Goal: Information Seeking & Learning: Learn about a topic

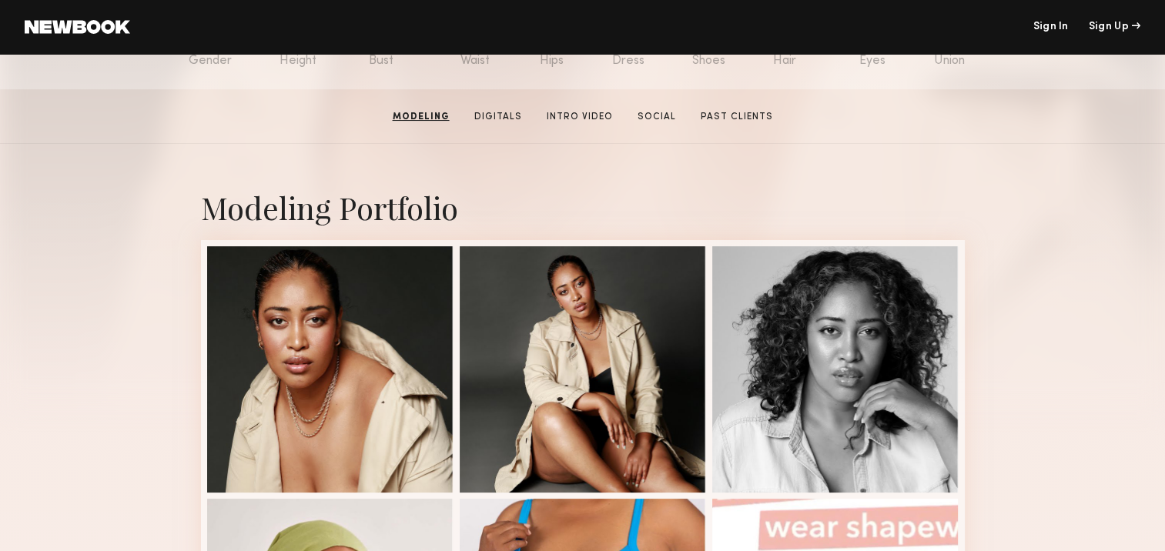
scroll to position [154, 0]
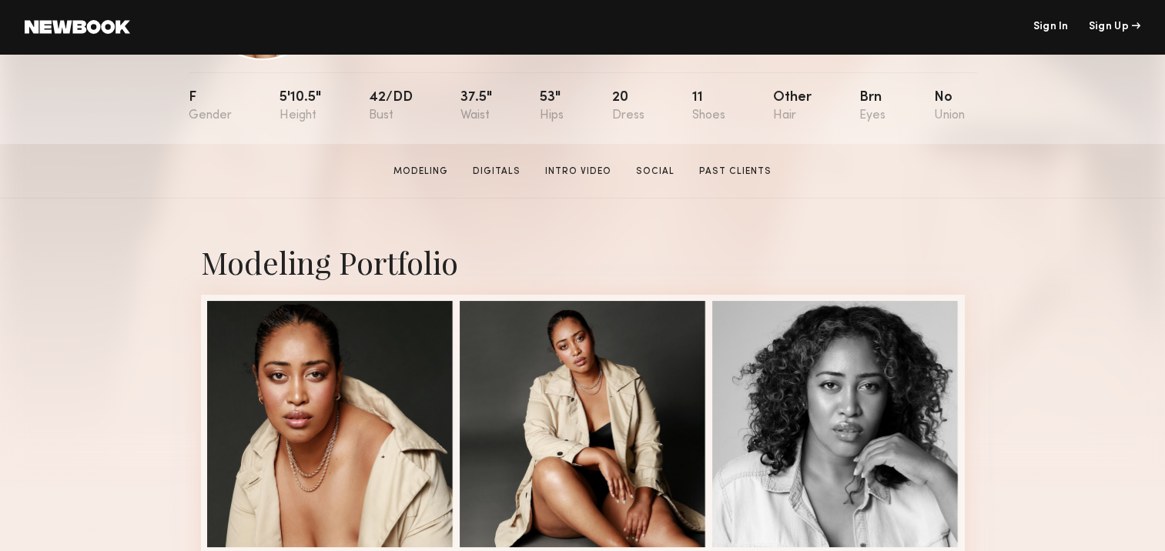
click at [572, 163] on section "Priscilla K. Modeling Digitals Intro Video Social Past Clients Message Book Mod…" at bounding box center [582, 171] width 1165 height 55
click at [575, 171] on link "Intro Video" at bounding box center [578, 172] width 79 height 14
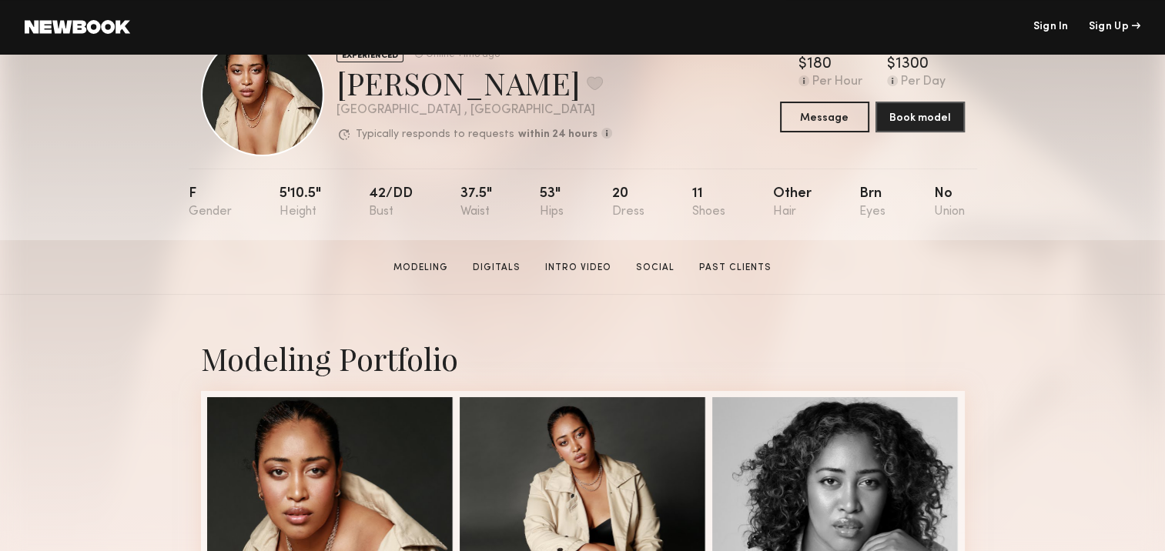
scroll to position [0, 0]
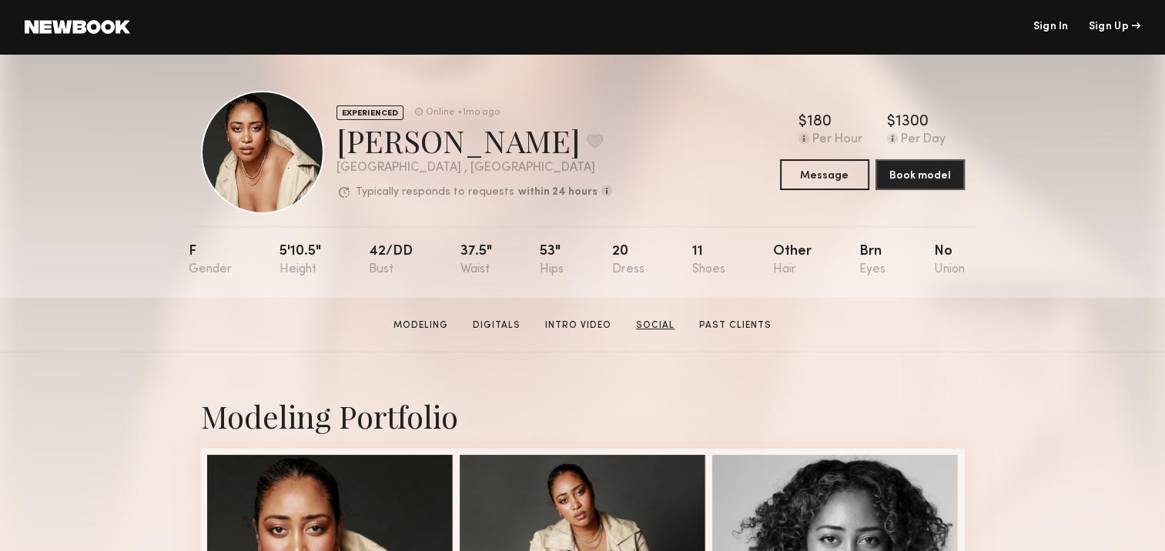
click at [657, 327] on link "Social" at bounding box center [655, 326] width 51 height 14
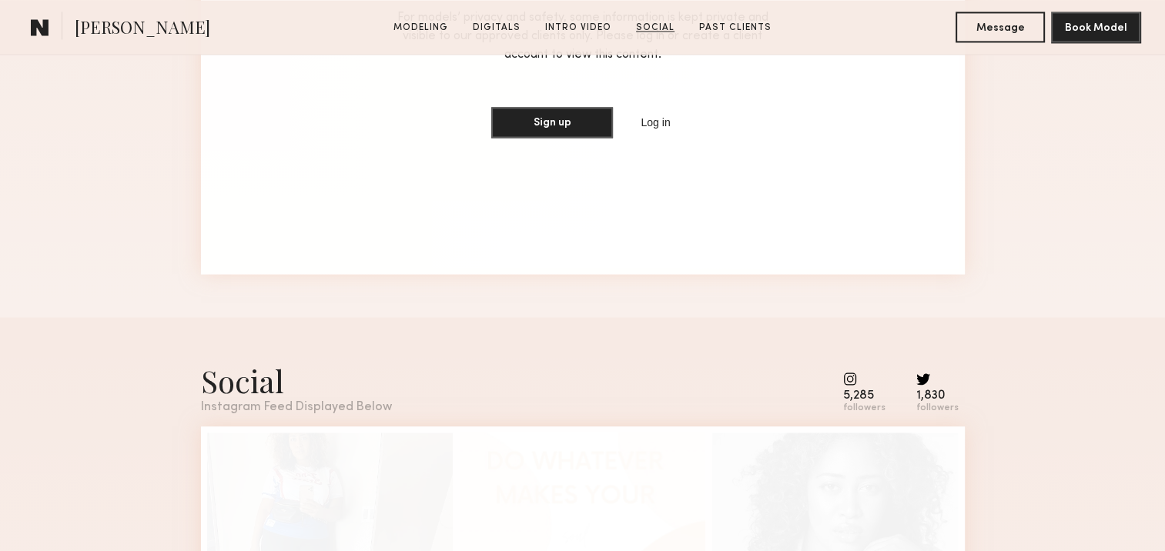
scroll to position [2690, 0]
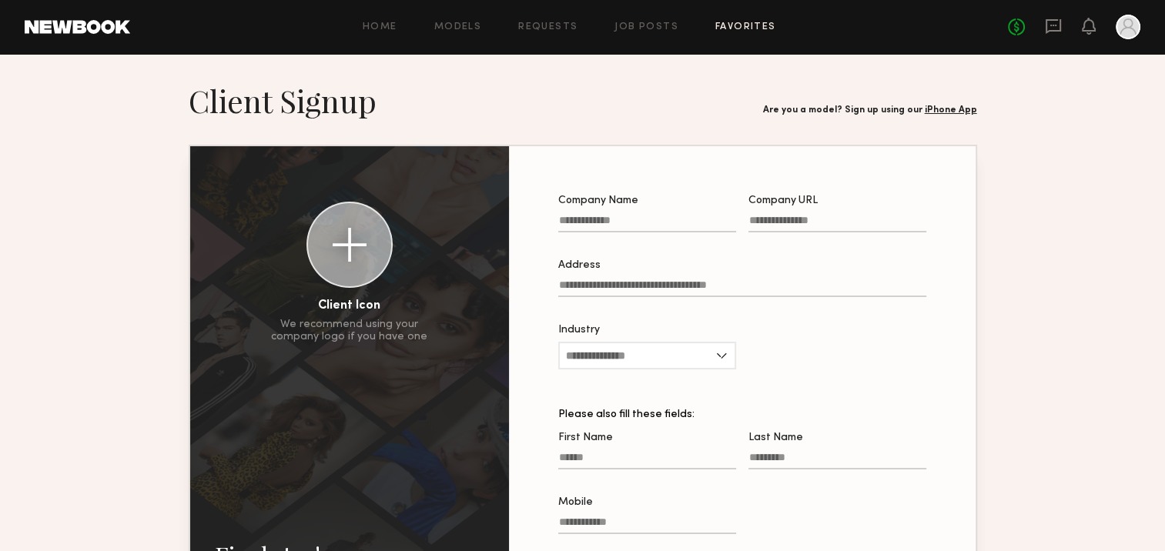
click at [736, 29] on link "Favorites" at bounding box center [745, 27] width 61 height 10
click at [461, 28] on link "Models" at bounding box center [457, 27] width 47 height 10
click at [468, 22] on link "Models" at bounding box center [457, 27] width 47 height 10
click at [1131, 34] on div at bounding box center [1128, 27] width 25 height 25
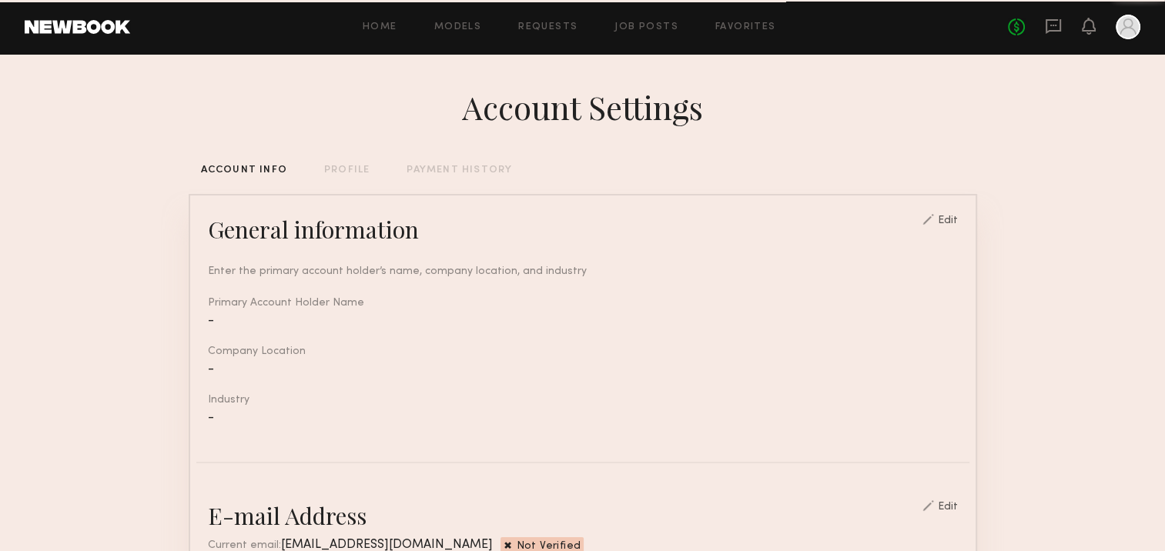
click at [1126, 31] on div at bounding box center [1128, 27] width 25 height 25
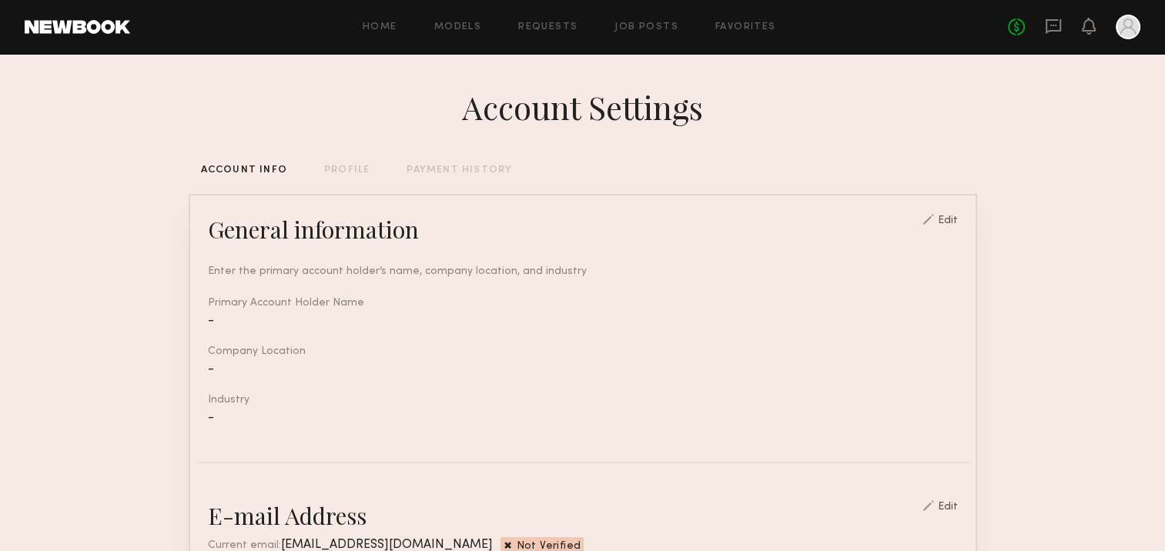
click at [1122, 25] on div at bounding box center [1128, 27] width 25 height 25
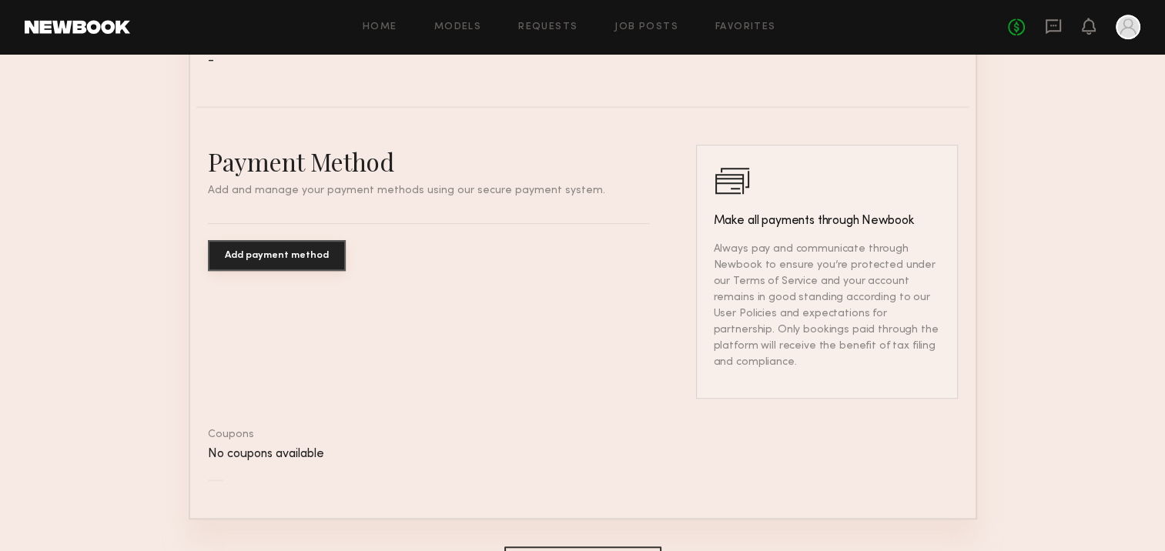
scroll to position [941, 0]
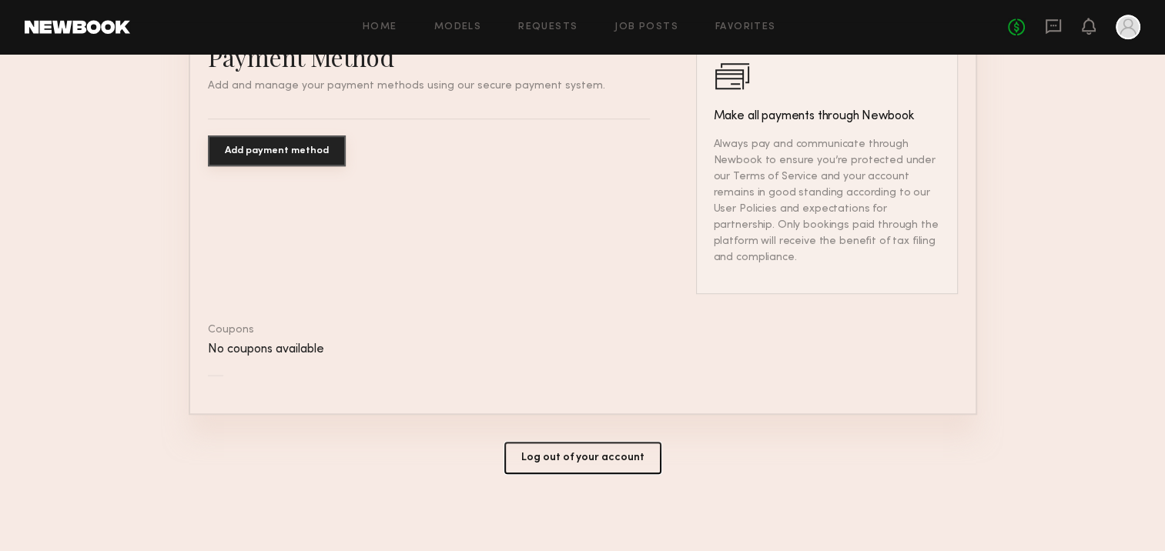
click at [539, 464] on button "Log out of your account" at bounding box center [582, 458] width 157 height 32
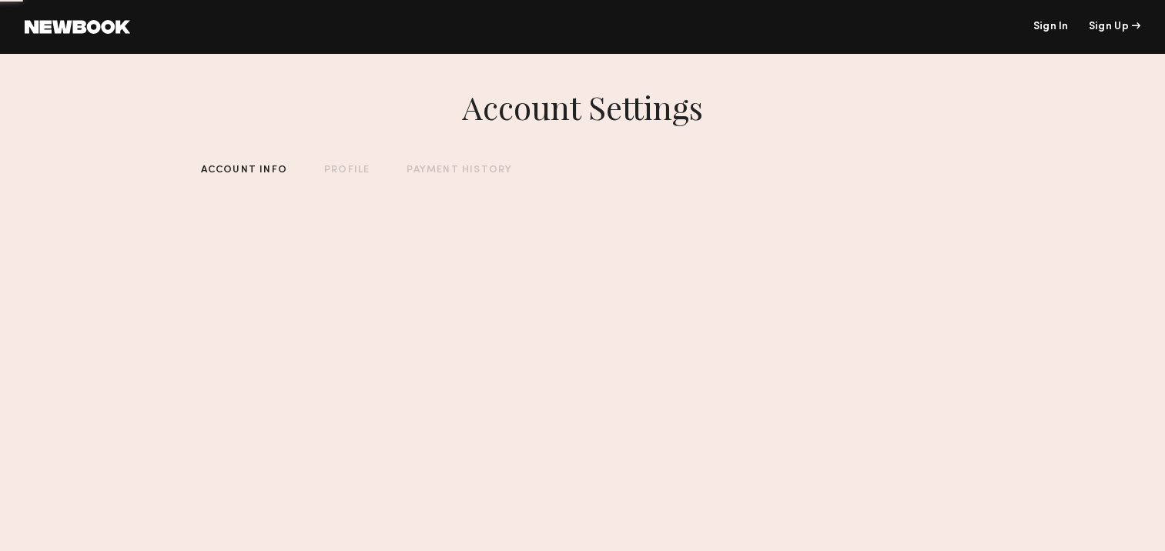
scroll to position [0, 0]
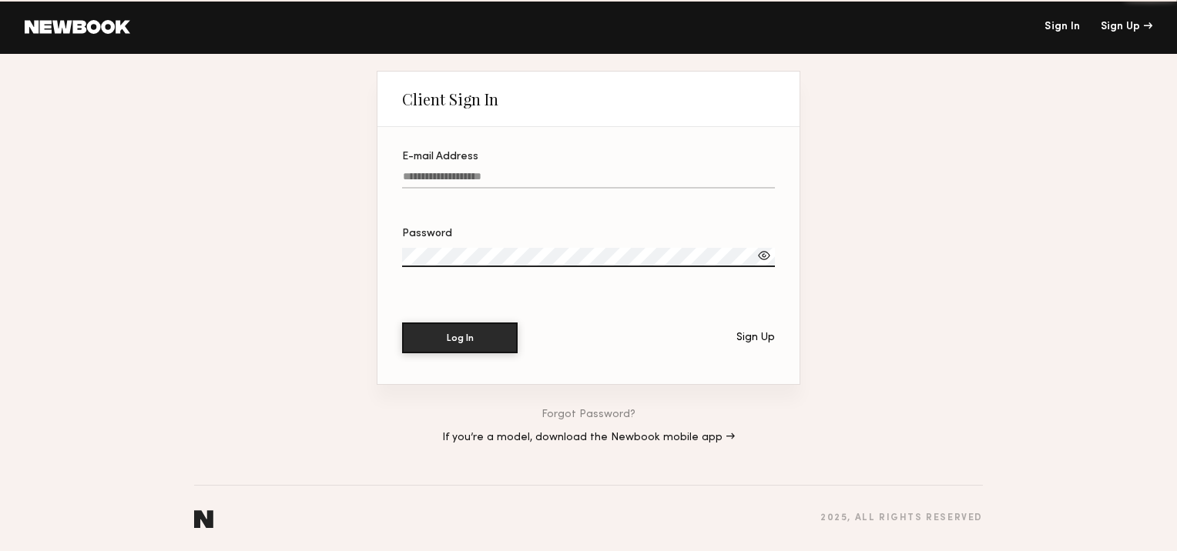
type input "**********"
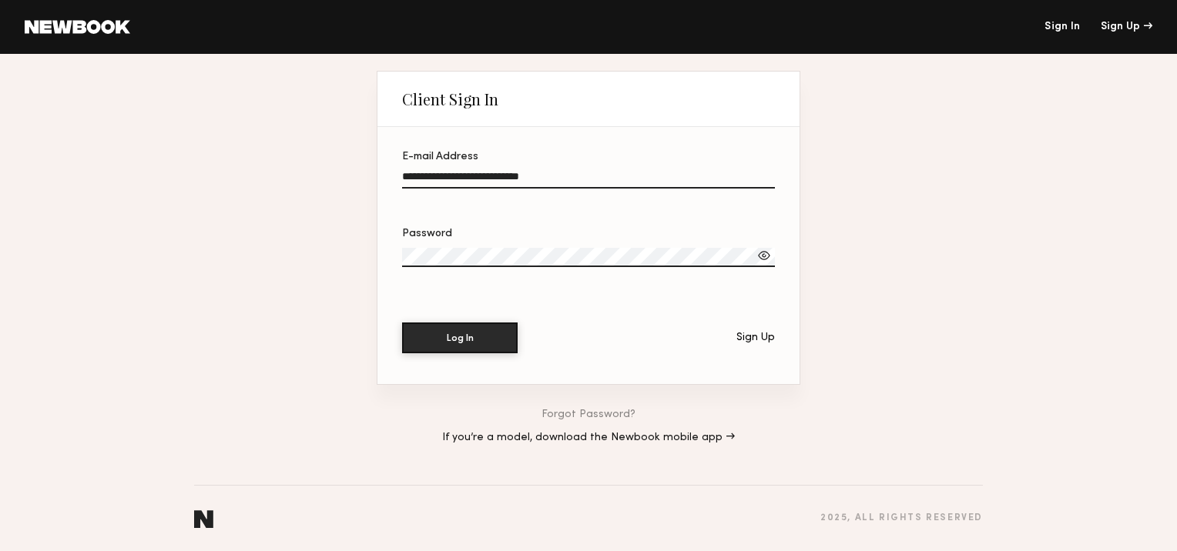
click at [115, 28] on link at bounding box center [77, 27] width 105 height 14
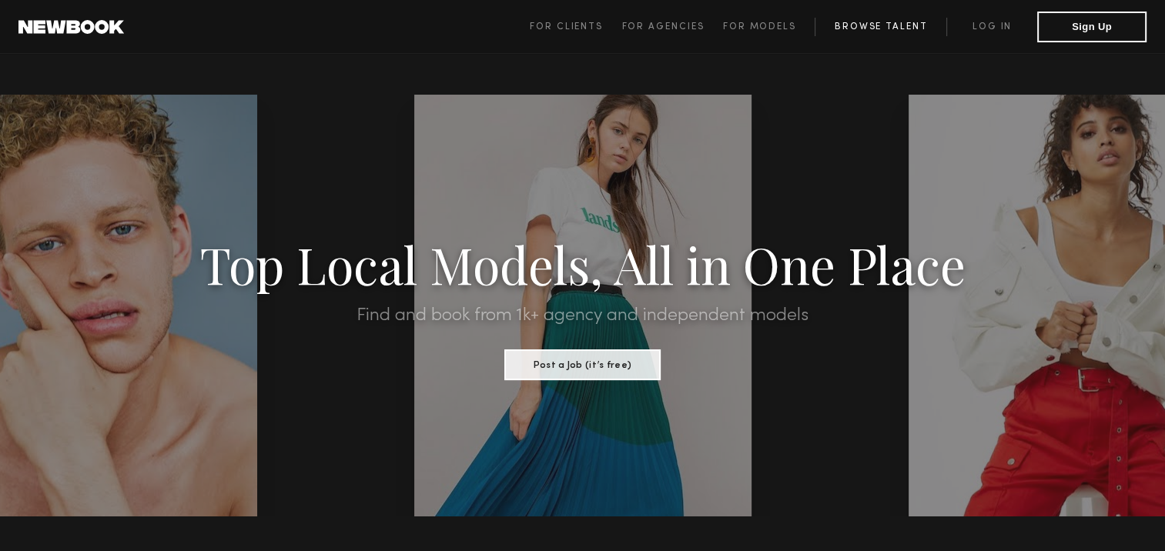
click at [868, 22] on link "Browse Talent" at bounding box center [881, 27] width 132 height 18
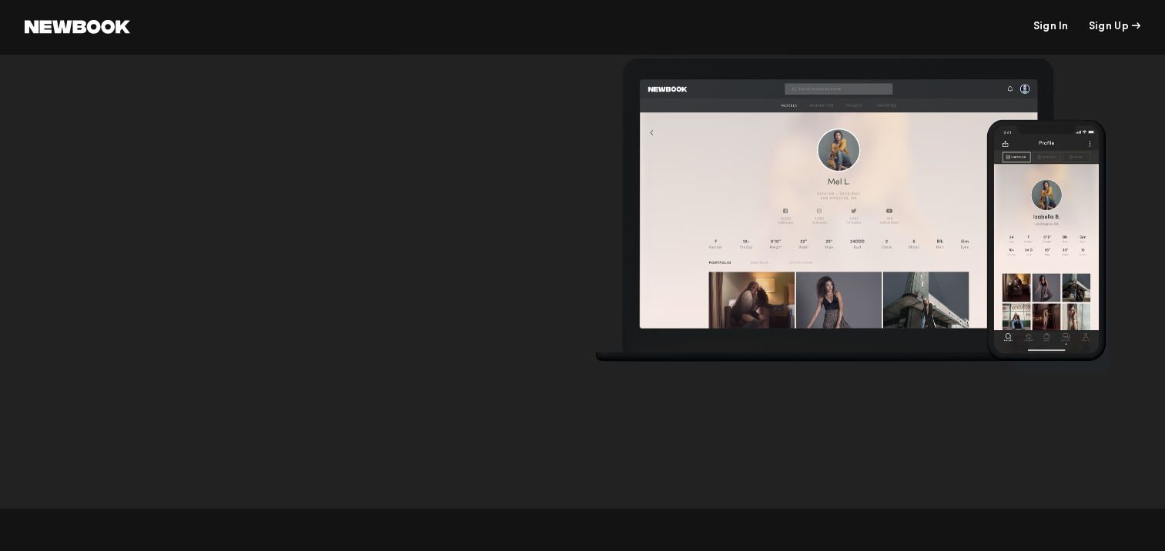
scroll to position [5390, 0]
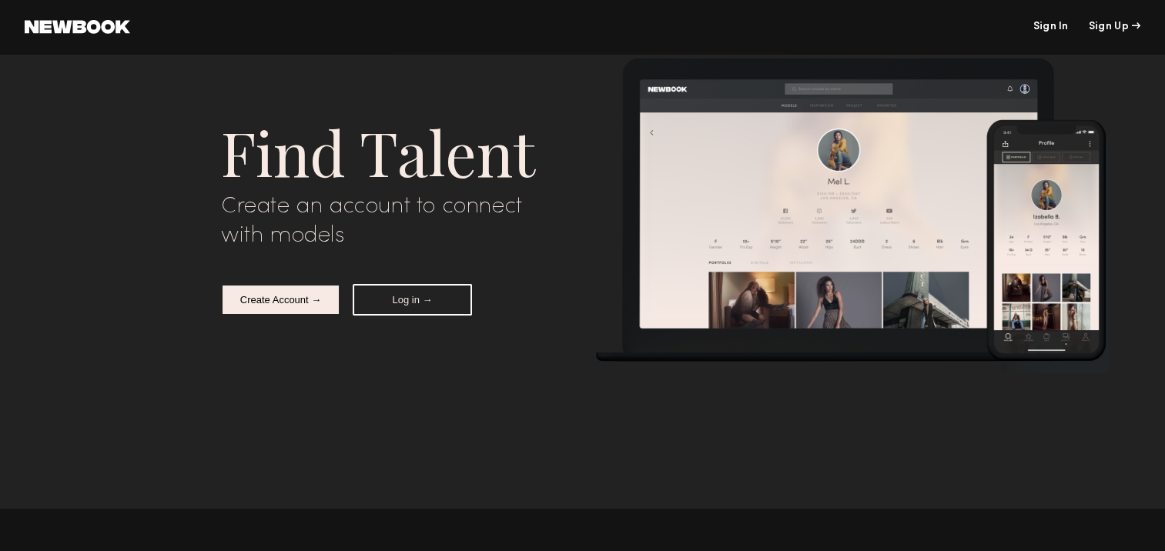
click at [100, 28] on link at bounding box center [77, 27] width 105 height 14
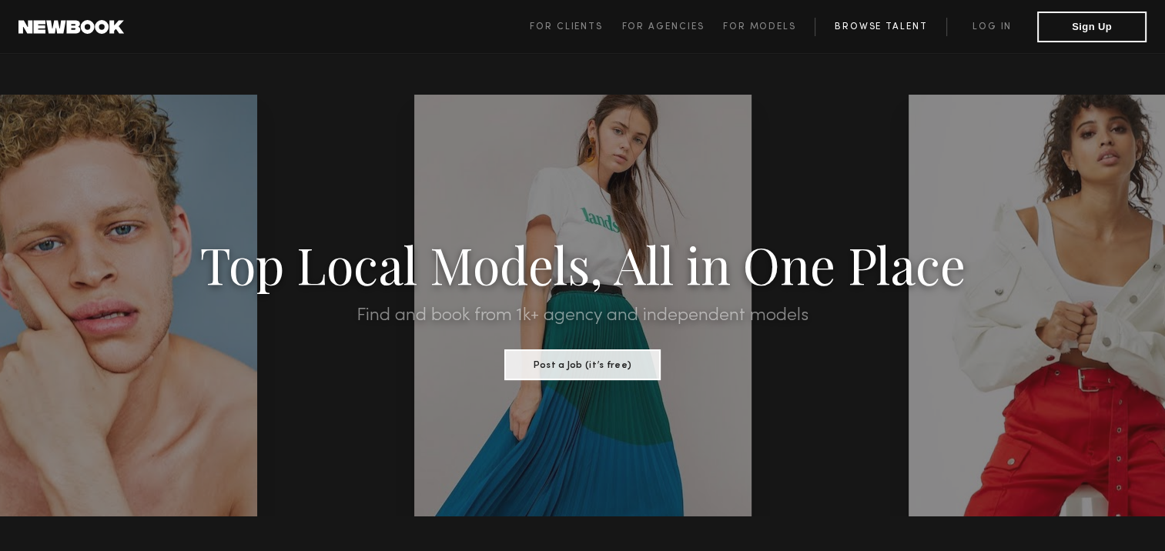
click at [874, 24] on link "Browse Talent" at bounding box center [881, 27] width 132 height 18
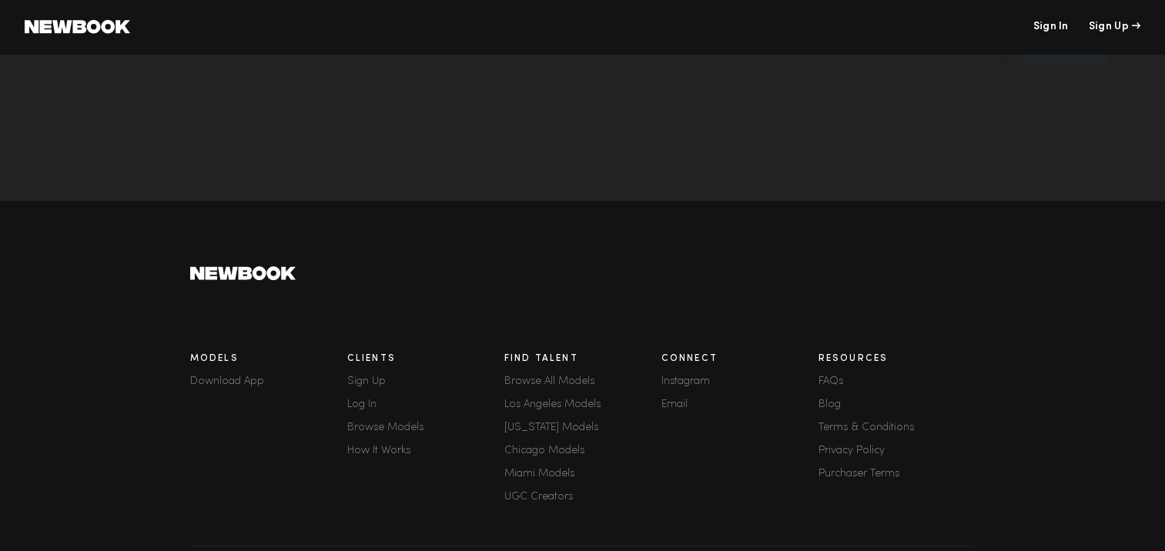
scroll to position [385, 0]
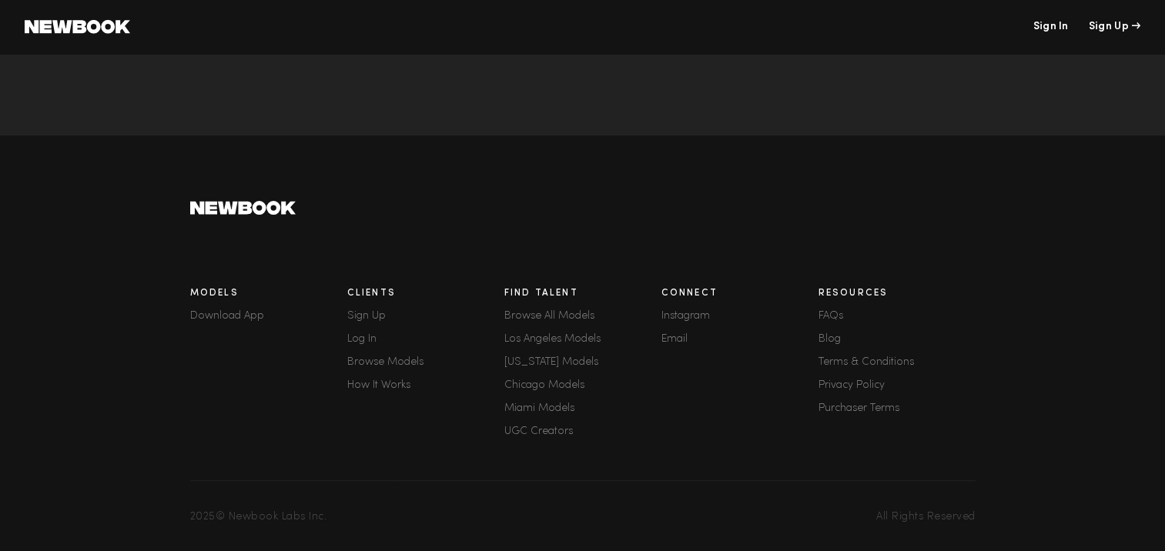
click at [554, 380] on link "Chicago Models" at bounding box center [582, 385] width 157 height 11
